Goal: Task Accomplishment & Management: Complete application form

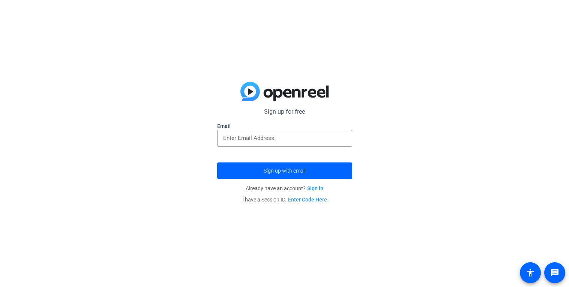
click at [321, 189] on link "Sign in" at bounding box center [315, 188] width 16 height 6
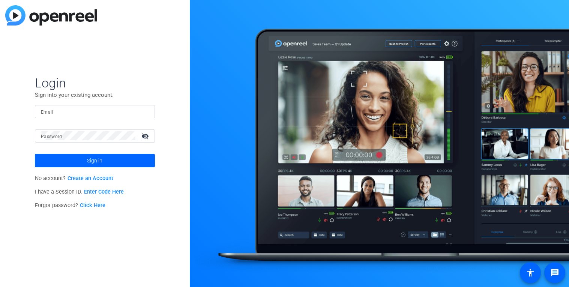
click at [100, 181] on link "Create an Account" at bounding box center [90, 178] width 46 height 6
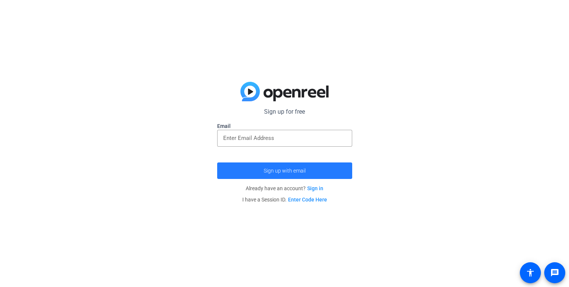
click at [314, 169] on span "submit" at bounding box center [284, 171] width 135 height 18
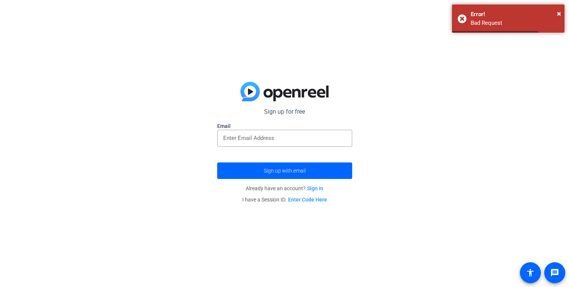
click at [304, 156] on form "Sign up for free Email Sign up with email" at bounding box center [284, 143] width 135 height 72
click at [289, 142] on input "email" at bounding box center [284, 137] width 123 height 9
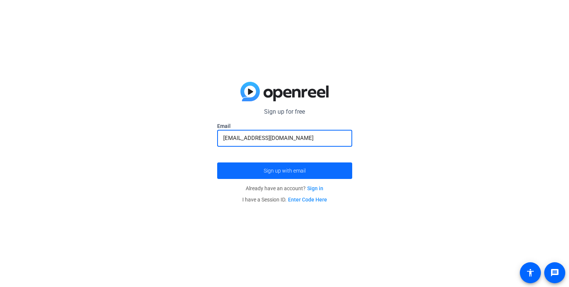
click at [279, 171] on span "Sign up with email" at bounding box center [285, 171] width 42 height 0
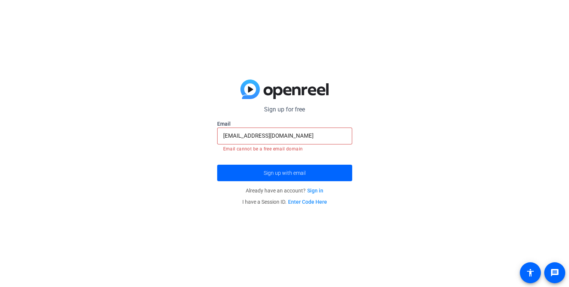
click at [288, 137] on input "jaiohdioas@gmail.com" at bounding box center [284, 135] width 123 height 9
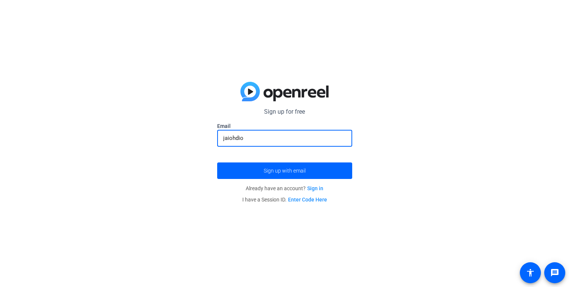
paste input "email"
type input "j"
paste input "[EMAIL_ADDRESS][DOMAIN_NAME]"
type input "[EMAIL_ADDRESS][DOMAIN_NAME]"
click at [217, 162] on button "Sign up with email" at bounding box center [284, 170] width 135 height 16
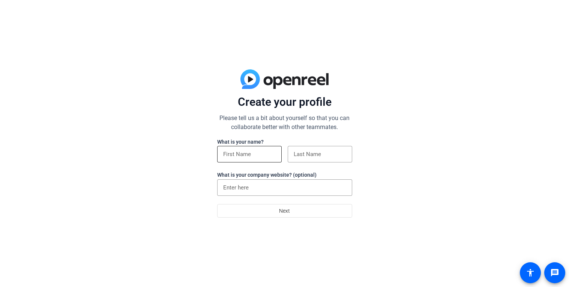
click at [258, 148] on div at bounding box center [249, 154] width 52 height 16
type input "dasda"
click at [325, 161] on div at bounding box center [320, 154] width 52 height 16
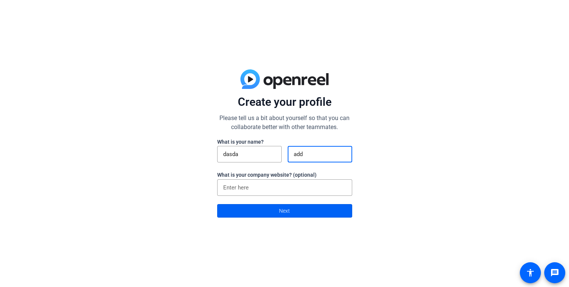
type input "add"
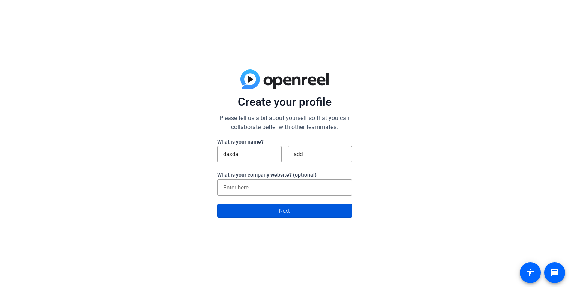
click at [328, 208] on span at bounding box center [284, 211] width 134 height 18
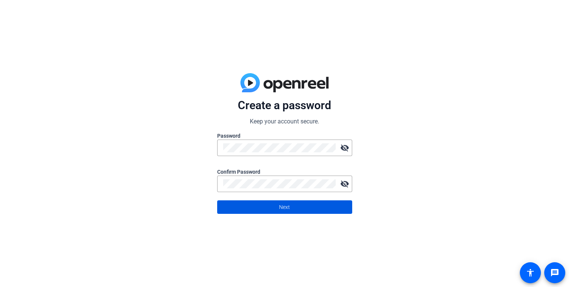
click at [299, 204] on span at bounding box center [284, 207] width 134 height 18
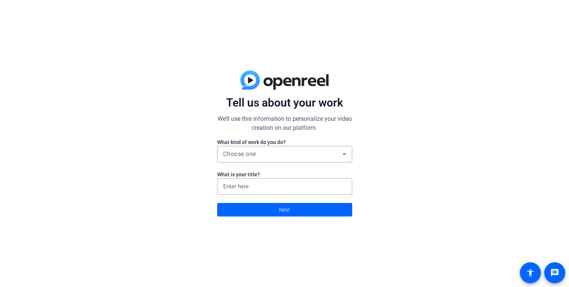
drag, startPoint x: 271, startPoint y: 210, endPoint x: 44, endPoint y: 111, distance: 247.7
click at [44, 111] on div "Tell us about your work We’ll use this information to personalize your video cr…" at bounding box center [284, 143] width 569 height 287
click at [235, 165] on div at bounding box center [284, 166] width 135 height 8
click at [235, 162] on div at bounding box center [284, 166] width 135 height 8
click at [235, 154] on span "Choose one" at bounding box center [239, 153] width 33 height 7
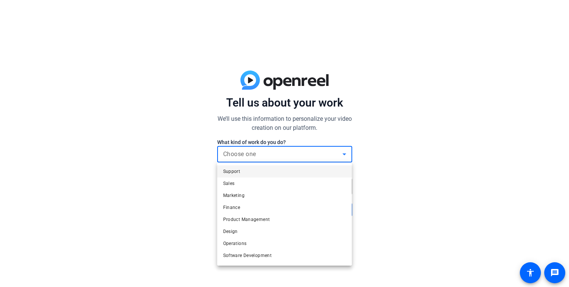
click at [235, 154] on div at bounding box center [284, 143] width 569 height 287
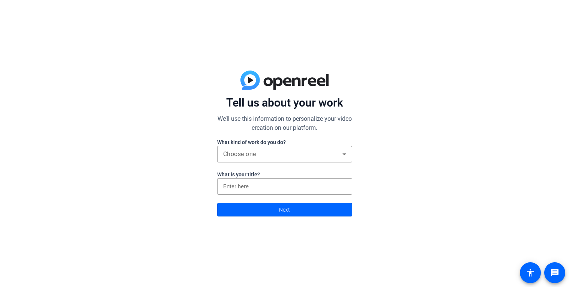
click at [238, 140] on label "What kind of work do you do?" at bounding box center [284, 141] width 135 height 7
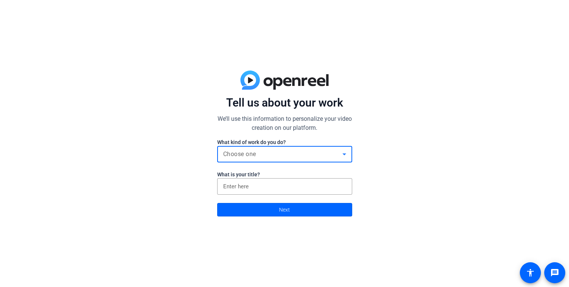
click at [240, 153] on span "Choose one" at bounding box center [239, 153] width 33 height 7
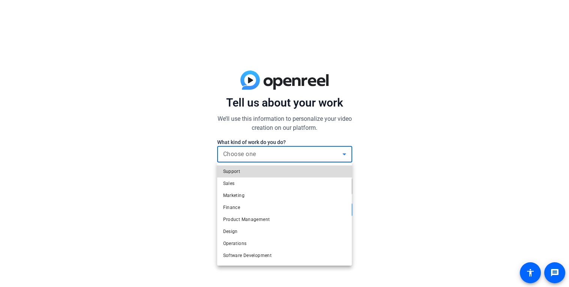
click at [246, 176] on mat-option "Support" at bounding box center [284, 171] width 135 height 12
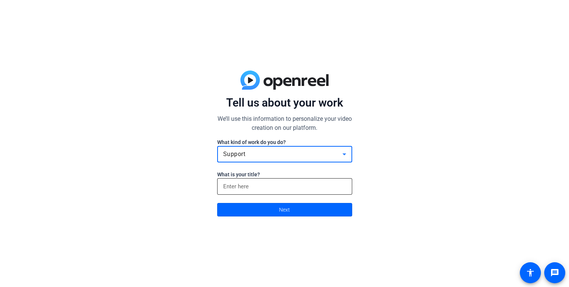
click at [247, 182] on input at bounding box center [284, 186] width 123 height 9
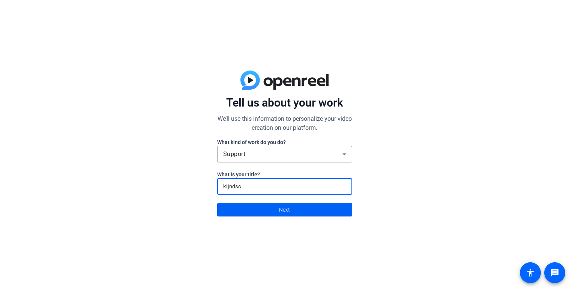
type input "kijndsc"
click at [280, 201] on span at bounding box center [284, 210] width 134 height 18
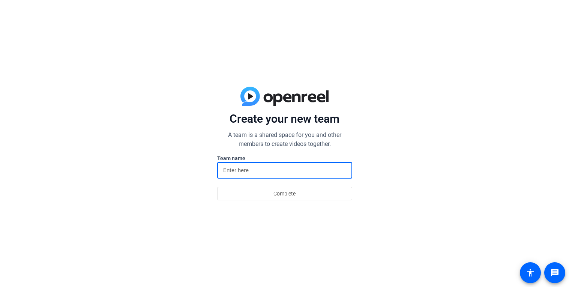
click at [247, 168] on input at bounding box center [284, 170] width 123 height 9
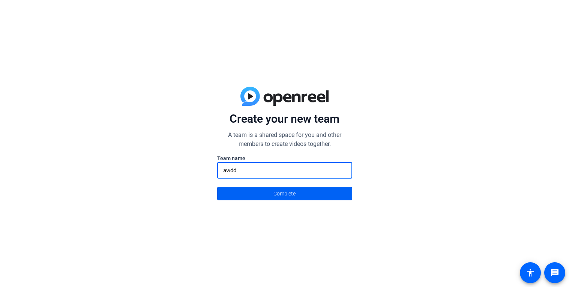
type input "awdd"
click at [262, 191] on span at bounding box center [284, 193] width 134 height 18
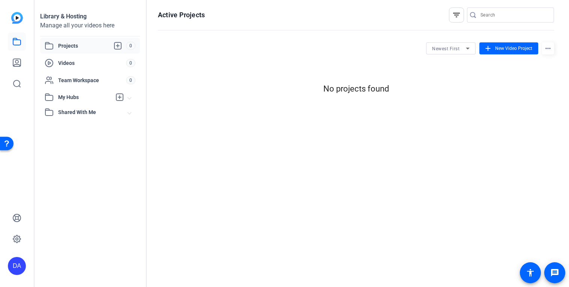
click at [15, 18] on img at bounding box center [17, 18] width 12 height 12
click at [117, 62] on span "Videos" at bounding box center [92, 62] width 68 height 7
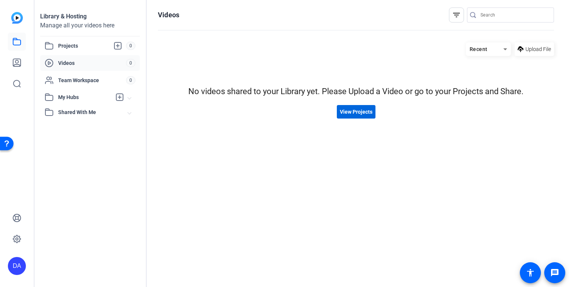
click at [347, 115] on span "View Projects" at bounding box center [356, 112] width 33 height 8
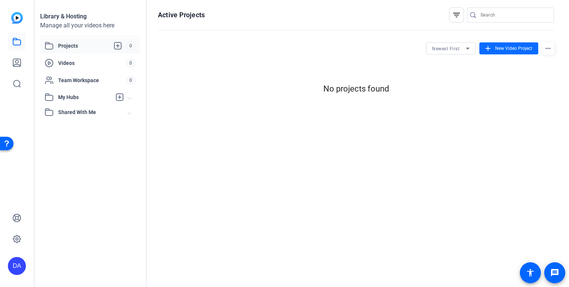
click at [510, 45] on span "New Video Project" at bounding box center [513, 48] width 37 height 7
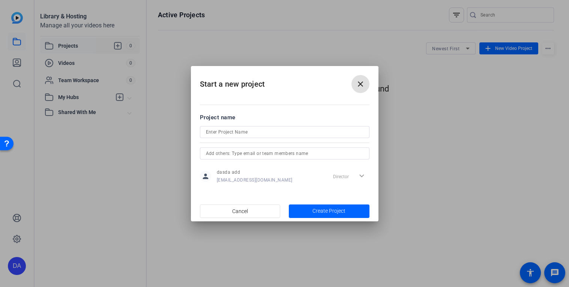
click at [276, 123] on form "Project name person dasda add [EMAIL_ADDRESS][DOMAIN_NAME] Director expand_more" at bounding box center [284, 149] width 169 height 72
click at [276, 133] on input at bounding box center [284, 131] width 157 height 9
type input "asd"
click at [288, 154] on input "text" at bounding box center [284, 153] width 157 height 9
type input "asd"
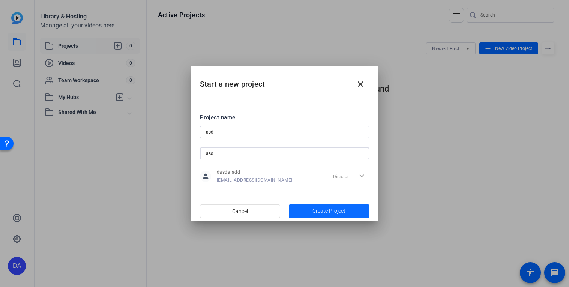
click at [332, 210] on span "Create Project" at bounding box center [328, 211] width 33 height 8
